Goal: Complete application form

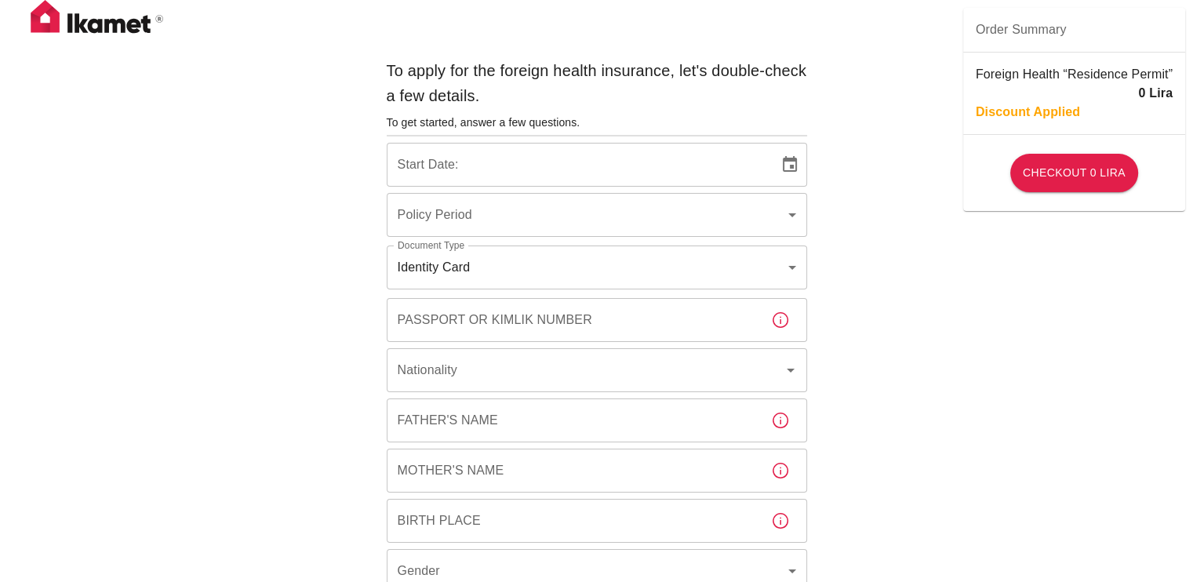
type input "b7343ef8-d55e-4554-96a8-76e30347e985"
type input "[DATE]"
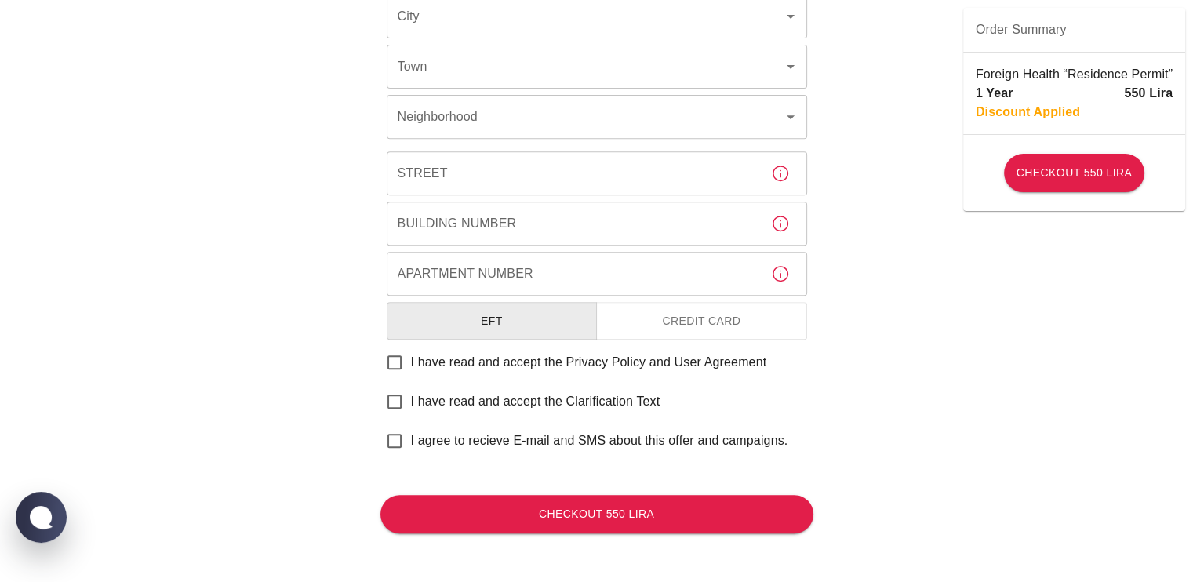
scroll to position [542, 0]
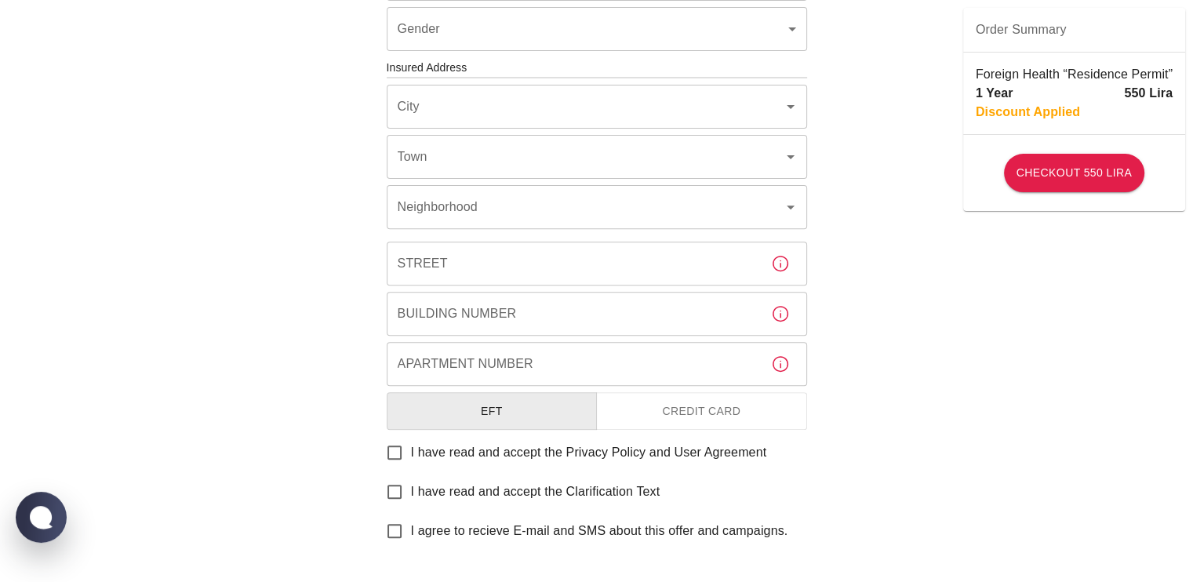
click at [515, 75] on h6 "Insured Address" at bounding box center [597, 68] width 421 height 17
click at [514, 86] on div "City" at bounding box center [597, 107] width 421 height 44
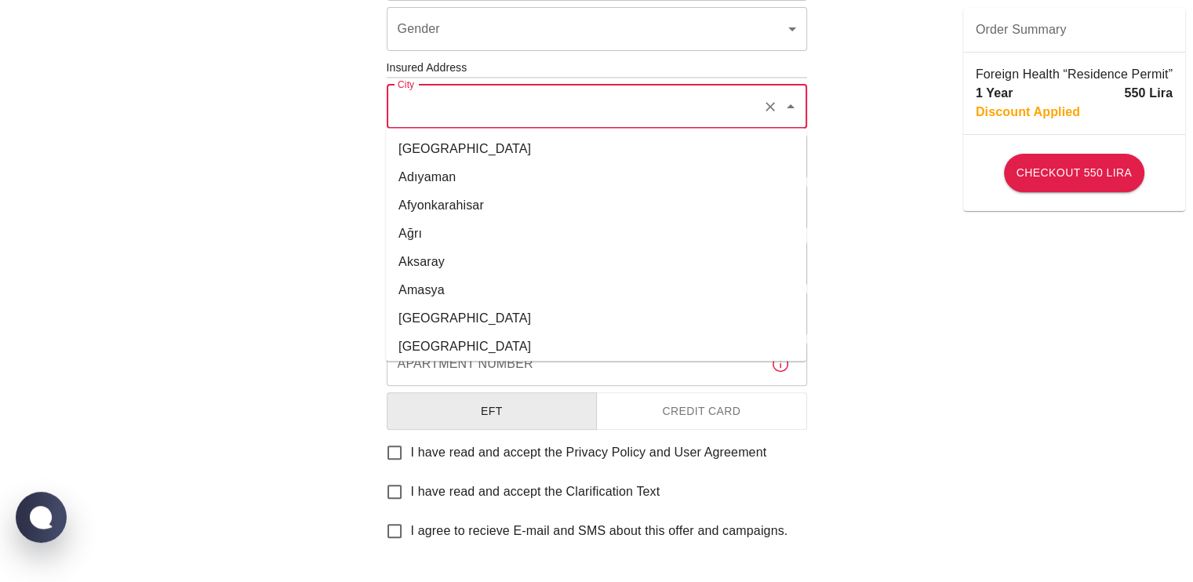
click at [505, 155] on li "[GEOGRAPHIC_DATA]" at bounding box center [596, 148] width 421 height 28
type input "[GEOGRAPHIC_DATA]"
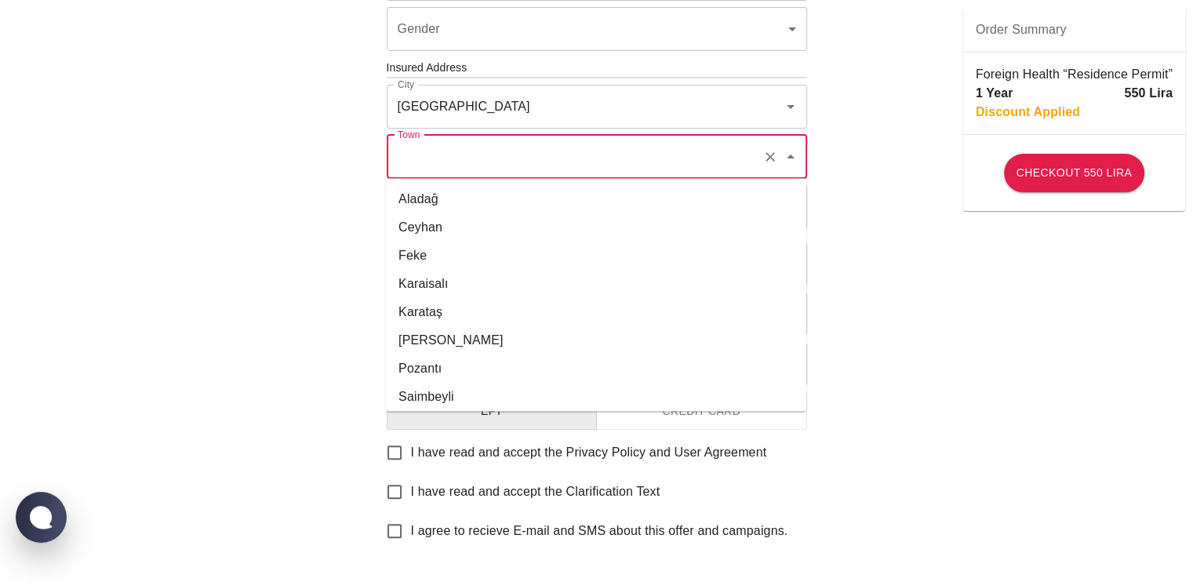
click at [505, 155] on input "Town" at bounding box center [575, 157] width 362 height 30
click at [479, 234] on li "Ceyhan" at bounding box center [596, 227] width 421 height 28
type input "Ceyhan"
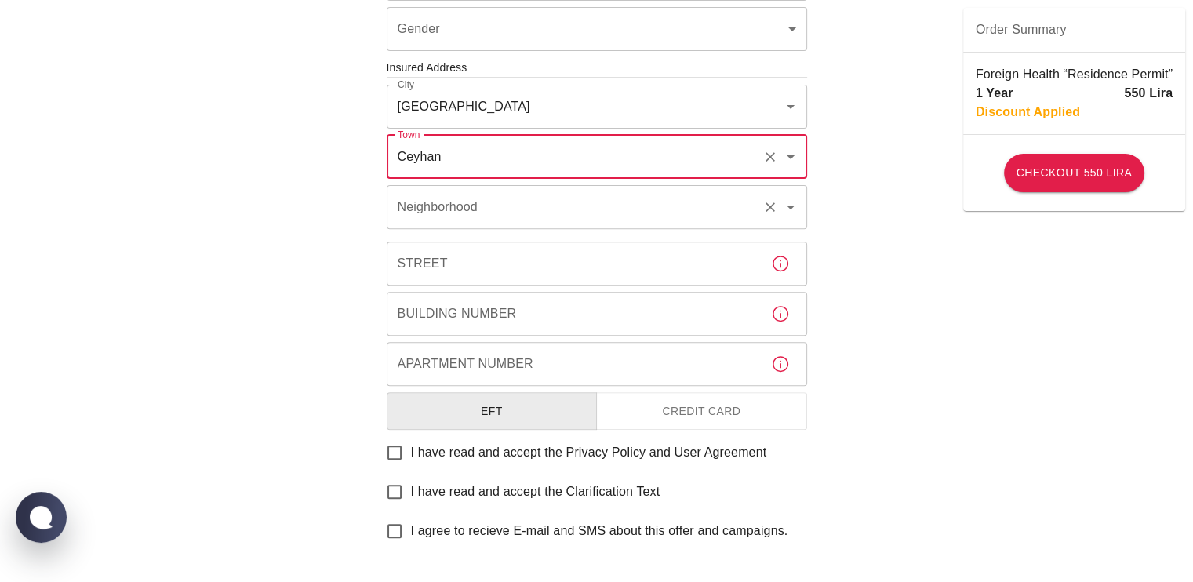
click at [503, 213] on input "Neighborhood" at bounding box center [575, 207] width 362 height 30
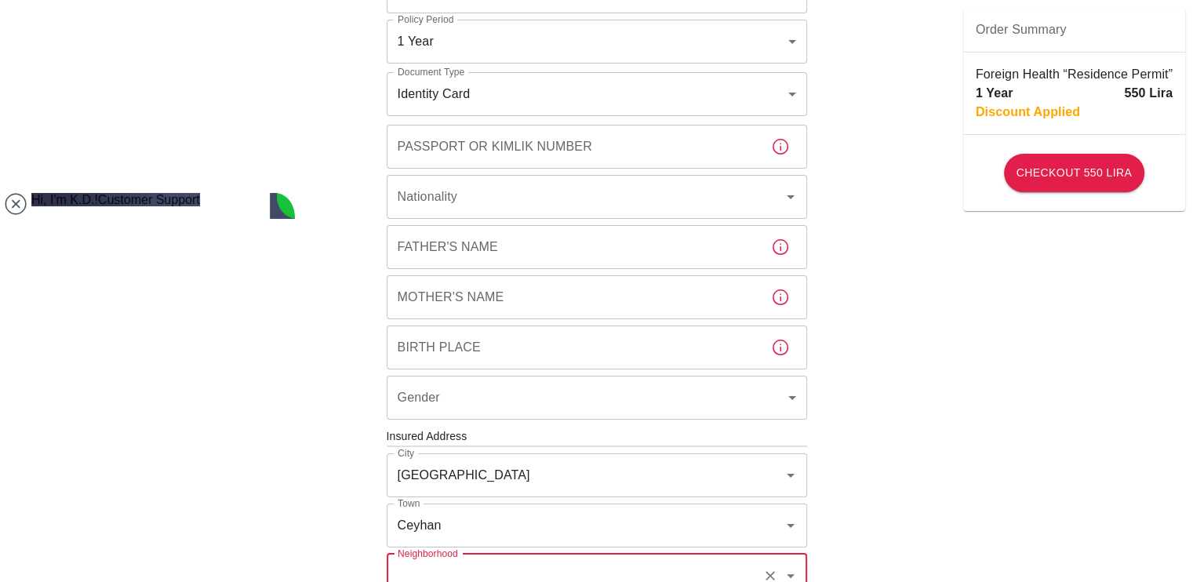
scroll to position [173, 0]
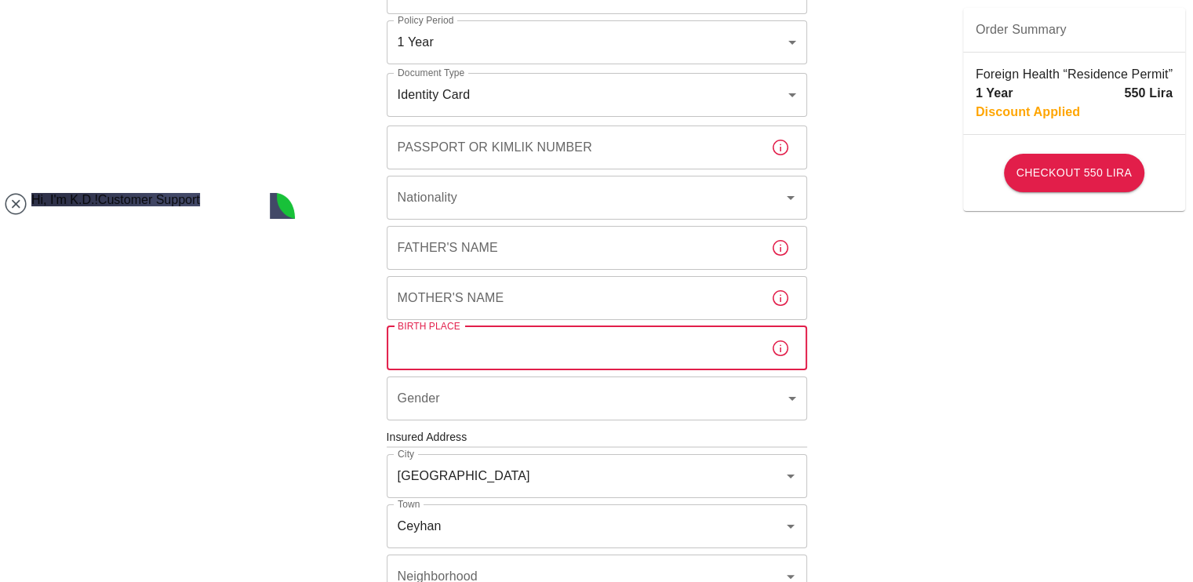
click at [519, 359] on input "Birth Place" at bounding box center [573, 348] width 372 height 44
type input "ta"
